Goal: Information Seeking & Learning: Learn about a topic

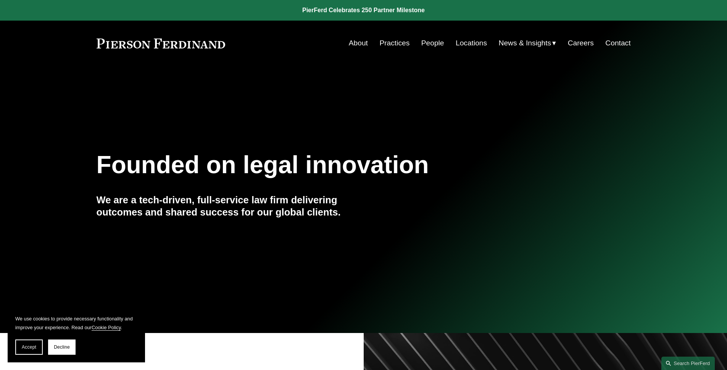
click at [421, 42] on link "People" at bounding box center [432, 43] width 23 height 15
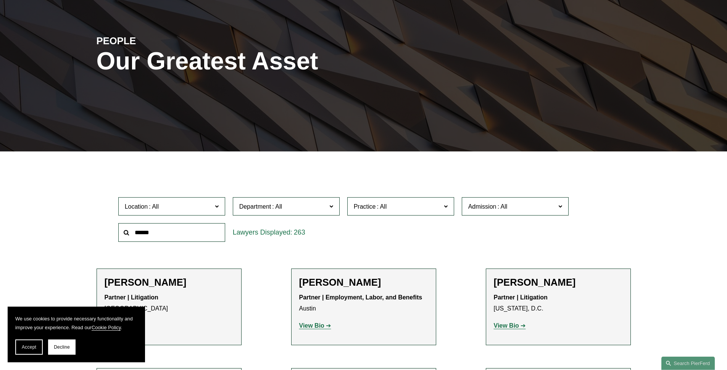
scroll to position [55, 0]
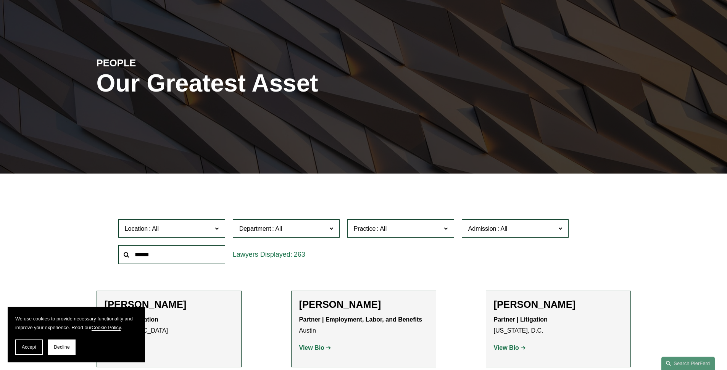
click at [198, 224] on span "Location" at bounding box center [168, 229] width 87 height 10
click at [263, 224] on span "Department" at bounding box center [282, 229] width 87 height 10
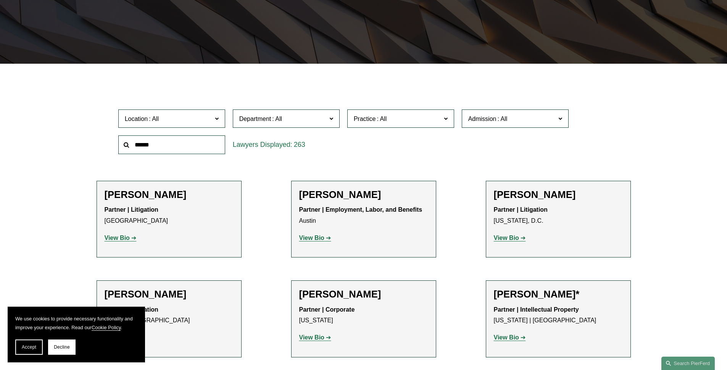
scroll to position [53, 0]
click at [0, 0] on link "[GEOGRAPHIC_DATA]" at bounding box center [0, 0] width 0 height 0
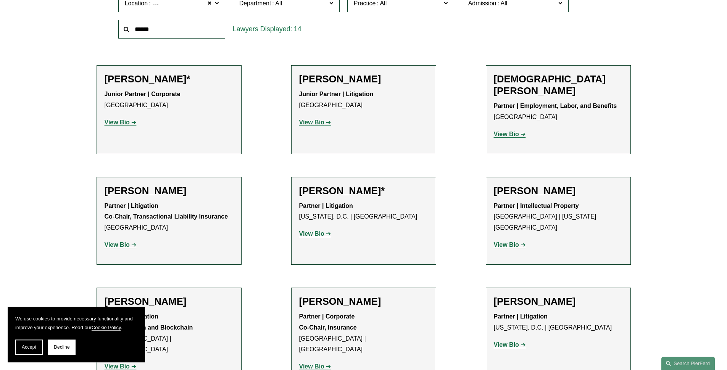
scroll to position [281, 0]
click at [508, 131] on strong "View Bio" at bounding box center [506, 134] width 25 height 6
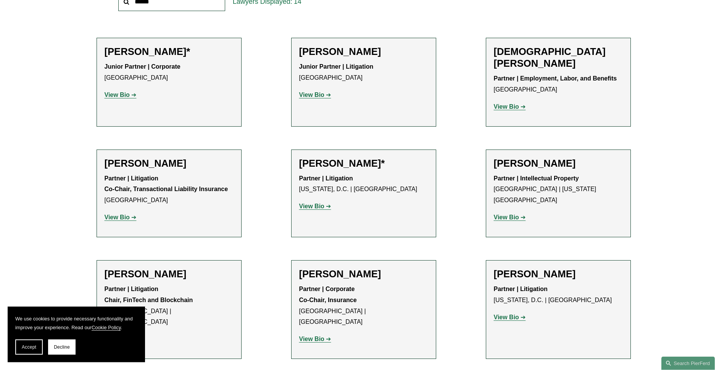
scroll to position [348, 0]
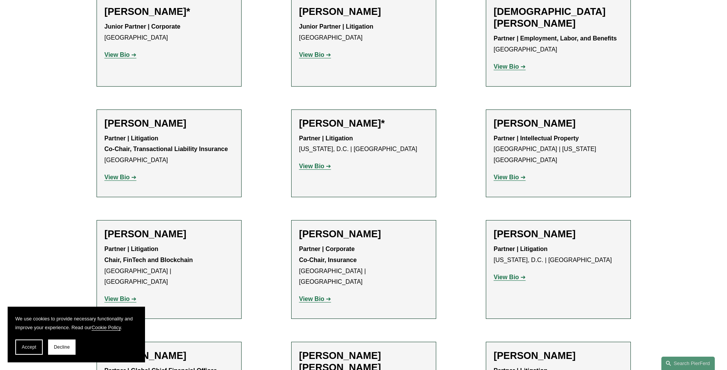
click at [314, 163] on strong "View Bio" at bounding box center [311, 166] width 25 height 6
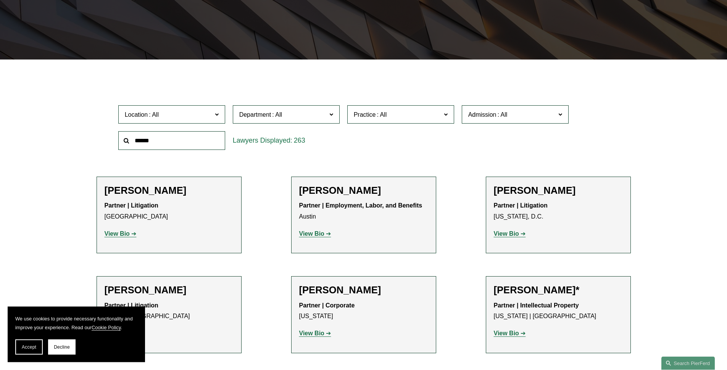
scroll to position [165, 0]
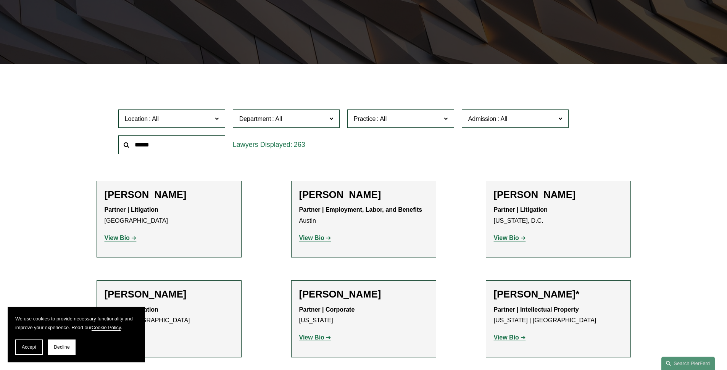
click at [195, 123] on span "Location" at bounding box center [168, 119] width 87 height 10
click at [0, 0] on link "[GEOGRAPHIC_DATA]" at bounding box center [0, 0] width 0 height 0
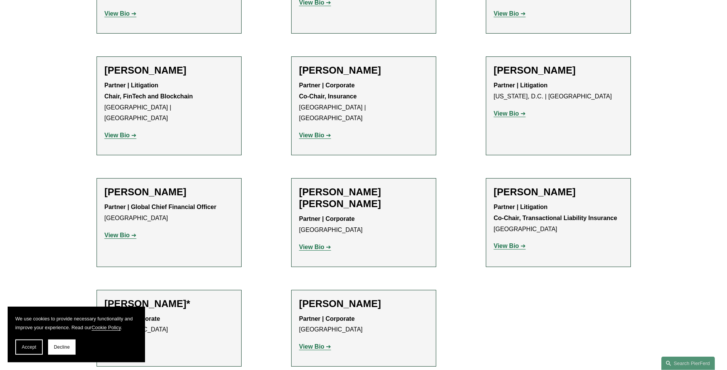
scroll to position [513, 0]
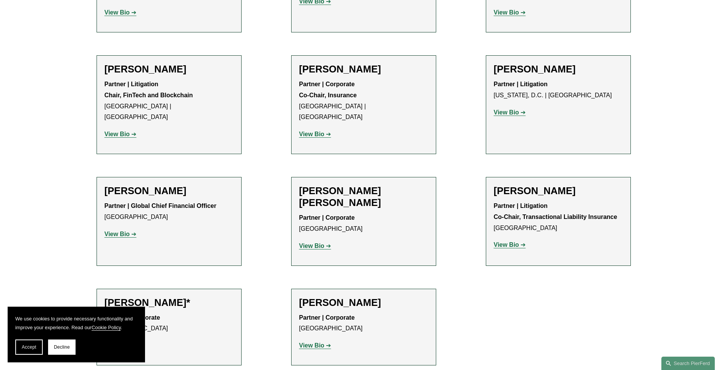
click at [128, 231] on strong "View Bio" at bounding box center [117, 234] width 25 height 6
click at [513, 242] on strong "View Bio" at bounding box center [506, 245] width 25 height 6
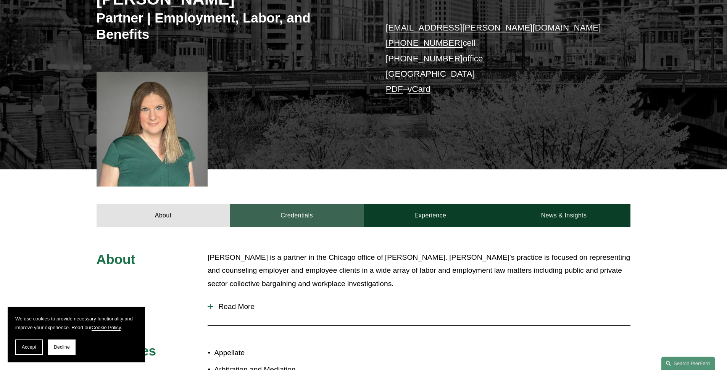
click at [292, 204] on link "Credentials" at bounding box center [297, 215] width 134 height 23
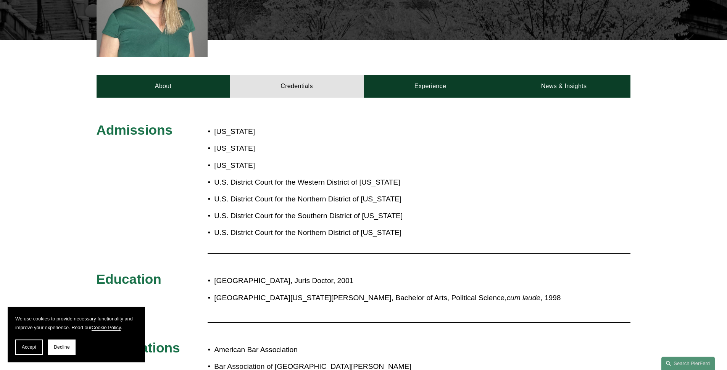
scroll to position [348, 0]
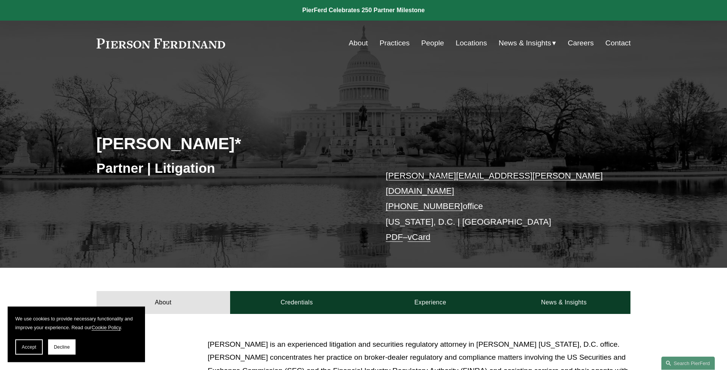
scroll to position [159, 0]
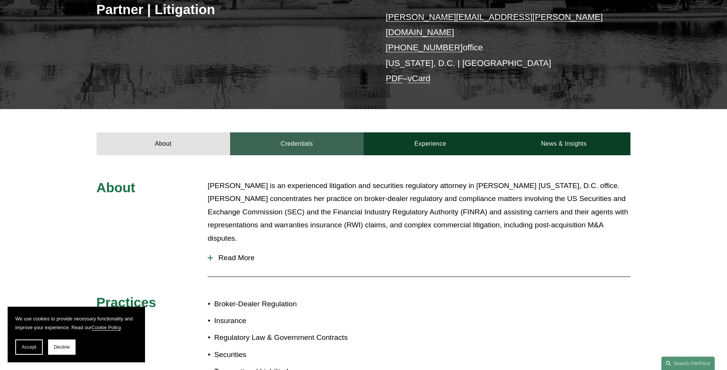
click at [278, 136] on link "Credentials" at bounding box center [297, 143] width 134 height 23
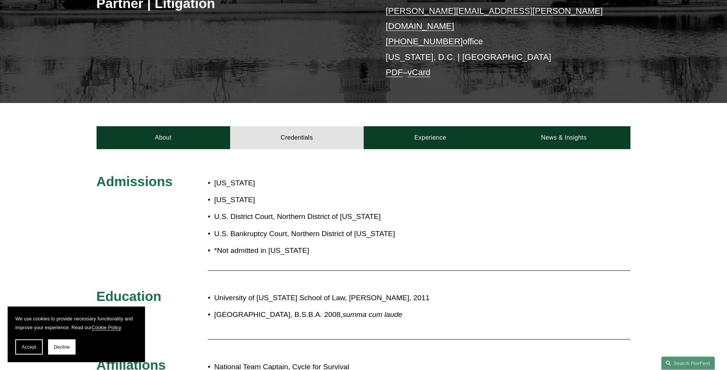
scroll to position [275, 0]
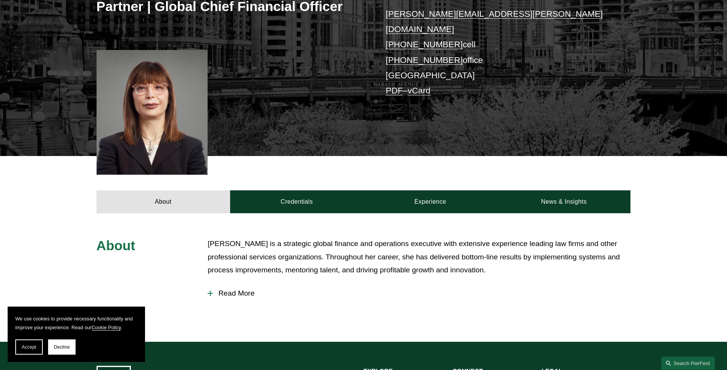
scroll to position [214, 0]
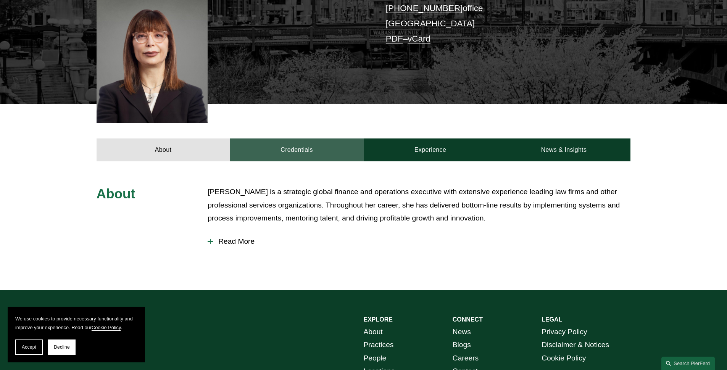
click at [300, 144] on link "Credentials" at bounding box center [297, 150] width 134 height 23
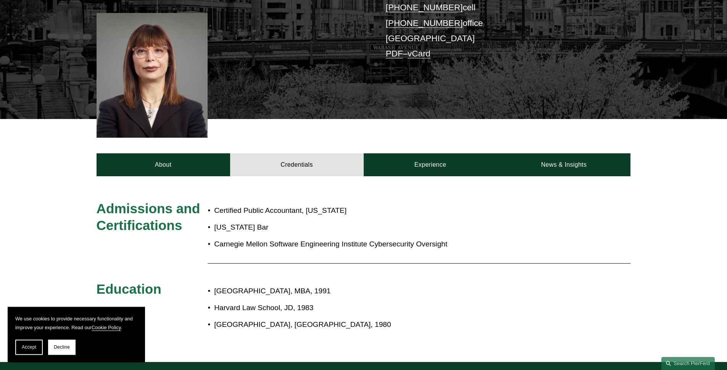
scroll to position [165, 0]
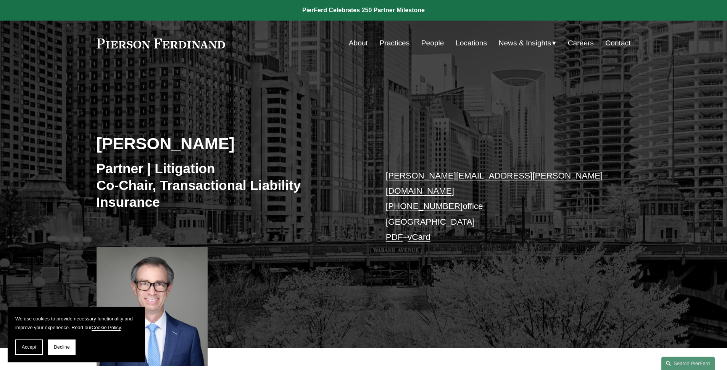
scroll to position [159, 0]
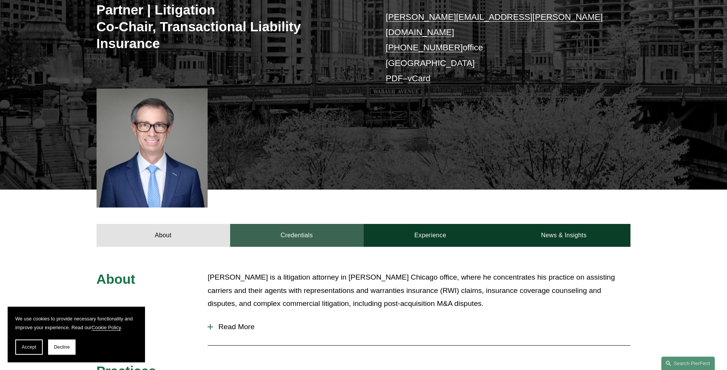
click at [277, 224] on link "Credentials" at bounding box center [297, 235] width 134 height 23
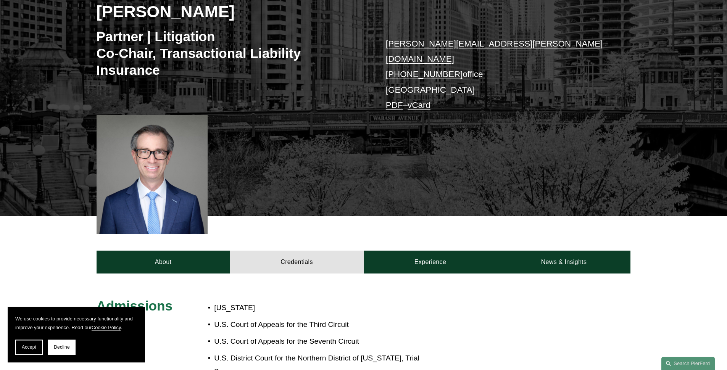
scroll to position [110, 0]
